Goal: Task Accomplishment & Management: Manage account settings

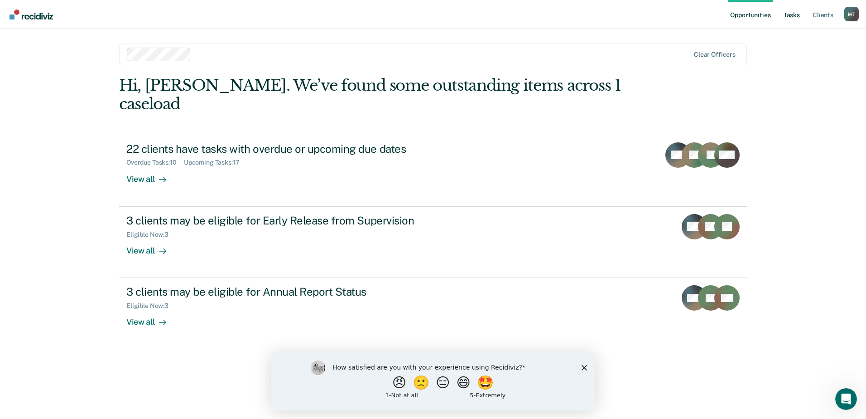
click at [797, 14] on link "Tasks" at bounding box center [792, 14] width 20 height 29
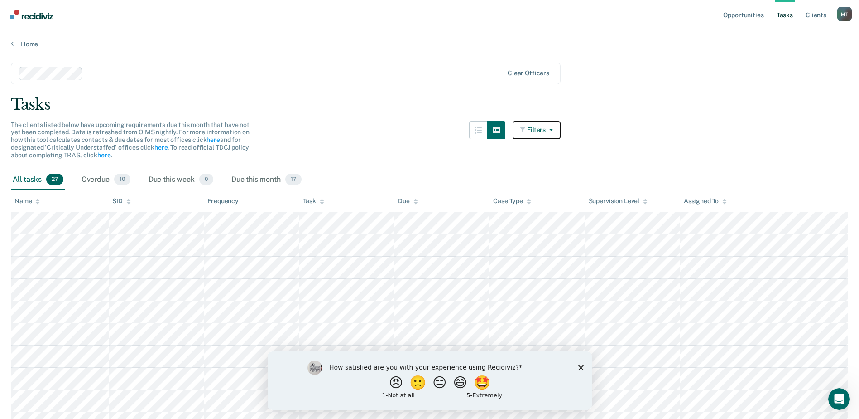
click at [539, 125] on button "Filters" at bounding box center [537, 130] width 48 height 18
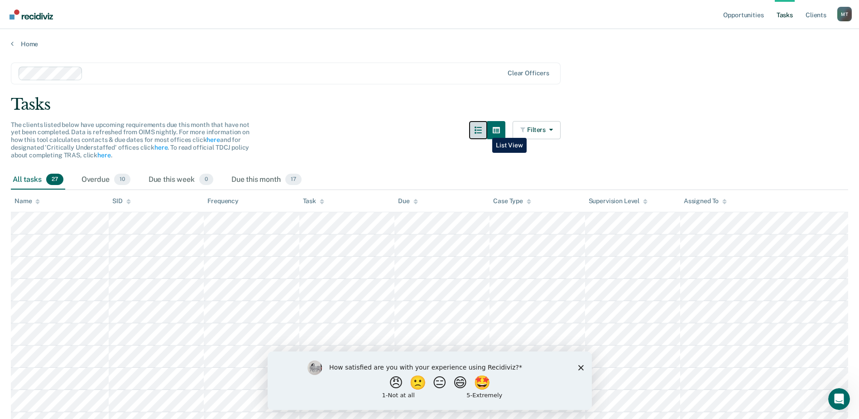
click at [482, 131] on icon "button" at bounding box center [478, 129] width 7 height 7
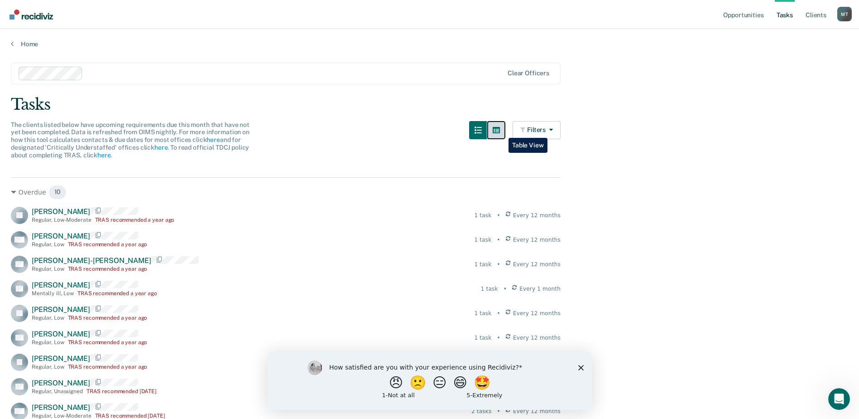
click at [500, 131] on icon "button" at bounding box center [496, 130] width 7 height 6
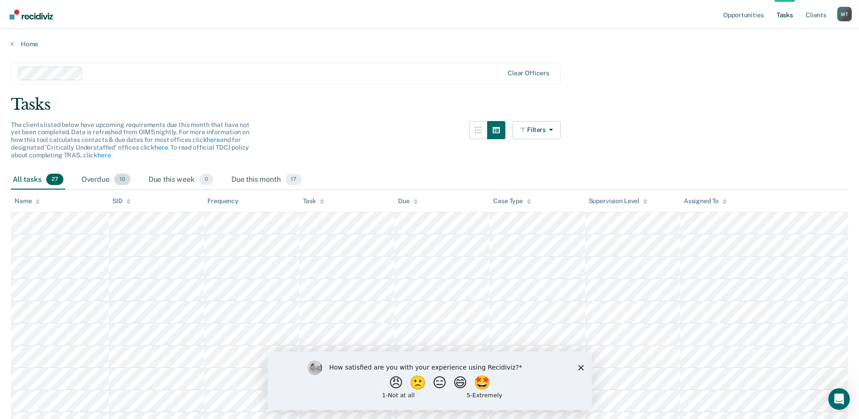
click at [103, 180] on div "Overdue 10" at bounding box center [106, 180] width 53 height 20
click at [167, 171] on div "Due this week 0" at bounding box center [181, 180] width 68 height 20
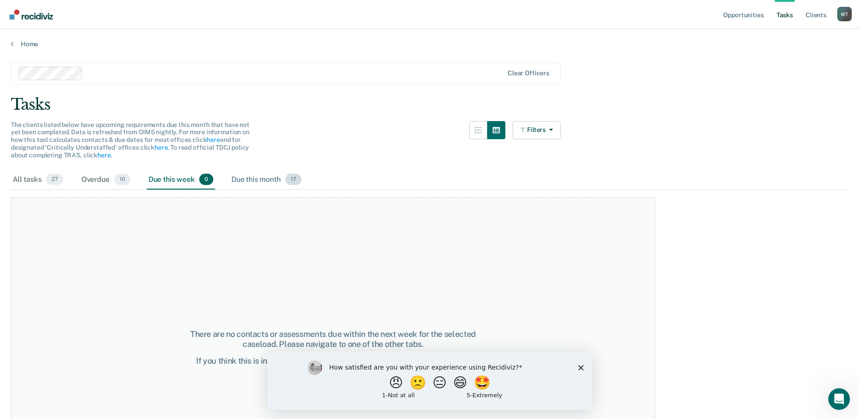
click at [262, 174] on div "Due this month 17" at bounding box center [267, 180] width 74 height 20
